Goal: Check status: Check status

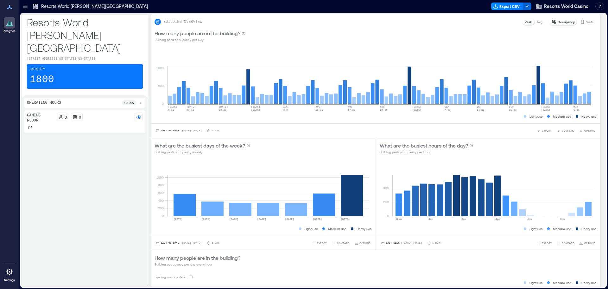
click at [90, 6] on p "Resorts World [PERSON_NAME][GEOGRAPHIC_DATA]" at bounding box center [94, 6] width 107 height 6
drag, startPoint x: 91, startPoint y: 5, endPoint x: 157, endPoint y: 5, distance: 66.5
click at [91, 5] on p "Resorts World [PERSON_NAME][GEOGRAPHIC_DATA]" at bounding box center [94, 6] width 107 height 6
click at [587, 22] on p "Visits" at bounding box center [590, 21] width 7 height 5
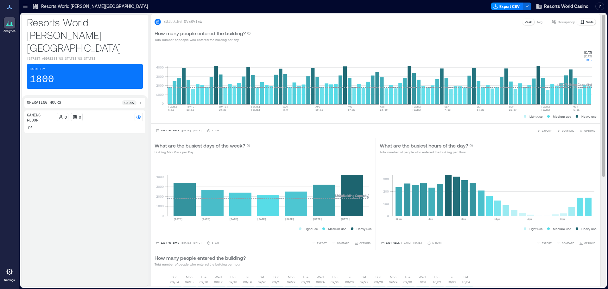
click at [589, 97] on rect at bounding box center [379, 77] width 425 height 54
drag, startPoint x: 584, startPoint y: 48, endPoint x: 595, endPoint y: 64, distance: 19.3
click at [595, 64] on div "0 1000 2000 3000 4000 [DATE]-[DATE] [DATE]-[DATE] [DATE] [DATE]-[DATE] AUG [DAT…" at bounding box center [376, 84] width 450 height 77
copy g "[DATE] [DATE] 1917"
